Goal: Navigation & Orientation: Find specific page/section

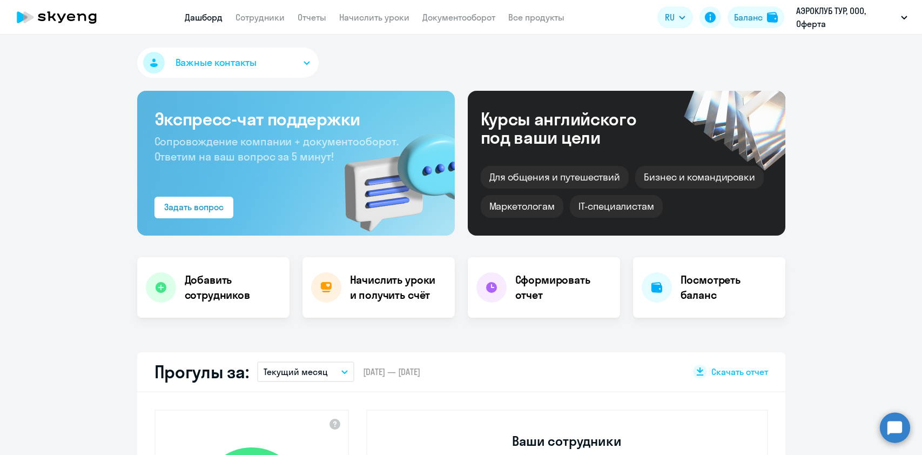
select select "30"
click at [267, 22] on link "Сотрудники" at bounding box center [260, 17] width 49 height 11
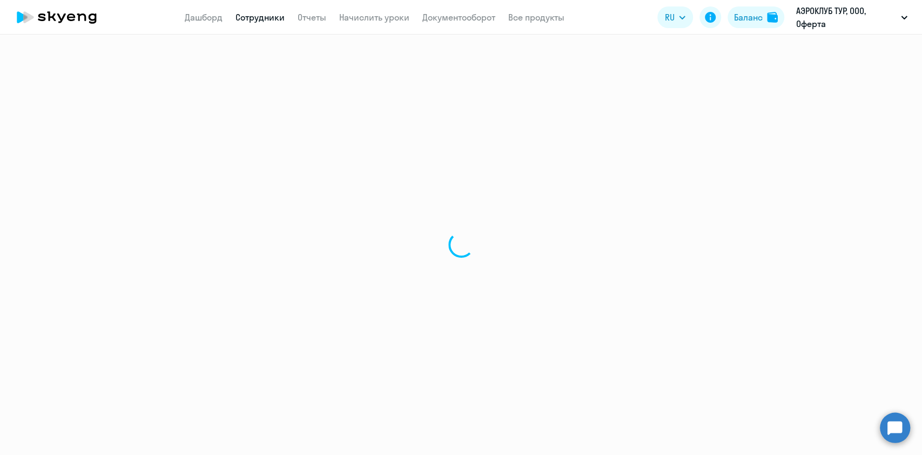
select select "30"
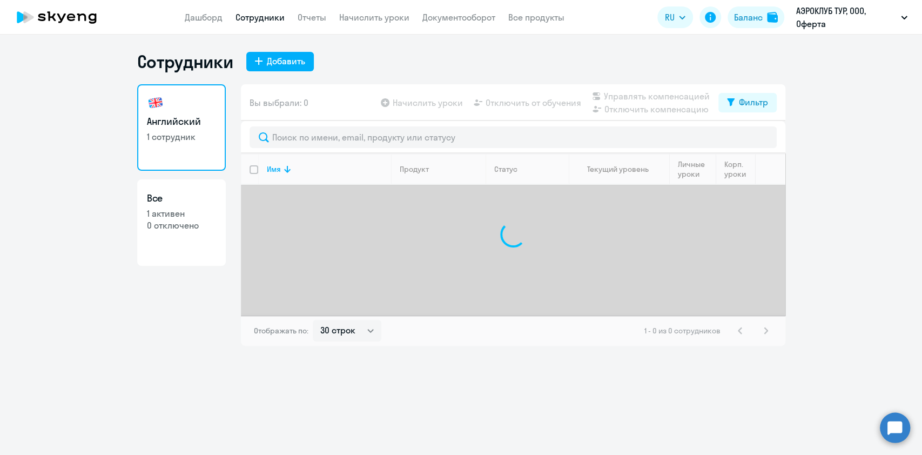
click at [209, 11] on app-menu-item-link "Дашборд" at bounding box center [204, 18] width 38 height 14
drag, startPoint x: 217, startPoint y: 25, endPoint x: 213, endPoint y: 18, distance: 7.2
click at [213, 18] on app-header "Дашборд Сотрудники Отчеты Начислить уроки Документооборот Все продукты Дашборд …" at bounding box center [461, 17] width 922 height 35
click at [213, 18] on link "Дашборд" at bounding box center [204, 17] width 38 height 11
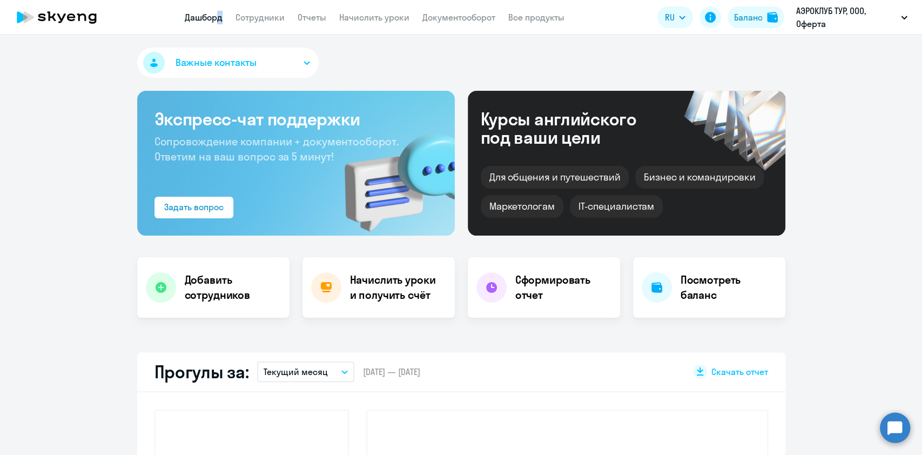
select select "30"
click at [253, 24] on app-header "Дашборд Сотрудники Отчеты Начислить уроки Документооборот Все продукты Дашборд …" at bounding box center [461, 17] width 922 height 35
click at [249, 15] on link "Сотрудники" at bounding box center [260, 17] width 49 height 11
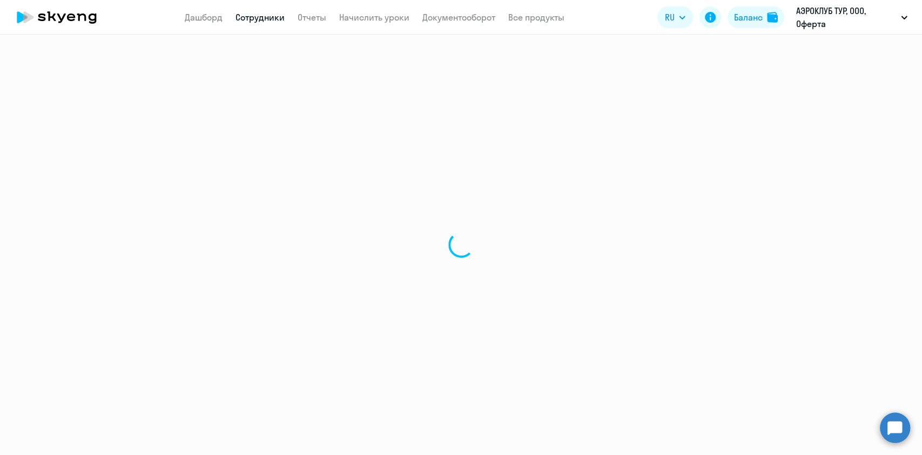
select select "30"
